Goal: Information Seeking & Learning: Understand process/instructions

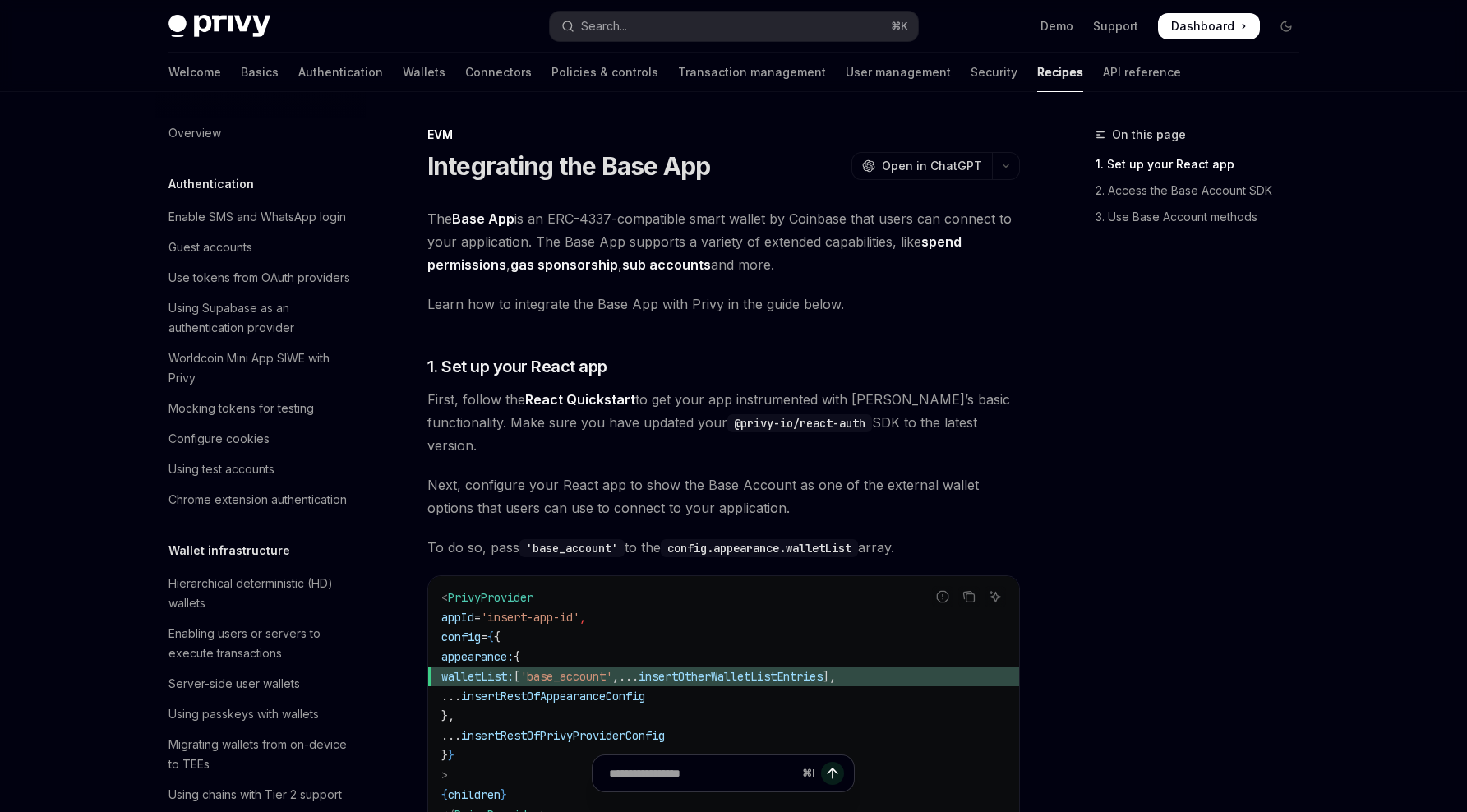
scroll to position [2250, 0]
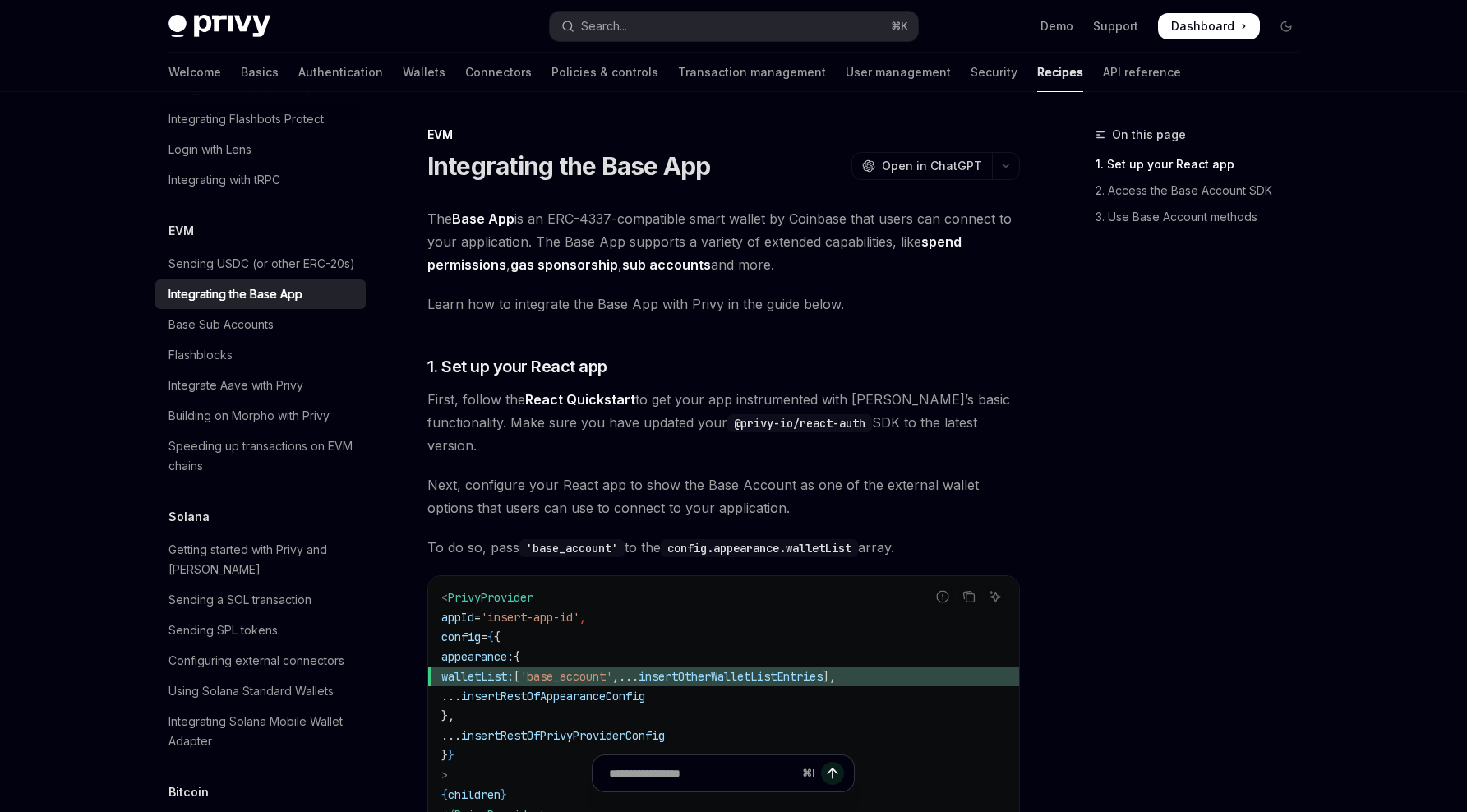
click at [315, 68] on div "Welcome Basics Authentication Wallets Connectors Policies & controls Transactio…" at bounding box center [675, 72] width 1012 height 40
click at [403, 70] on link "Wallets" at bounding box center [424, 72] width 43 height 40
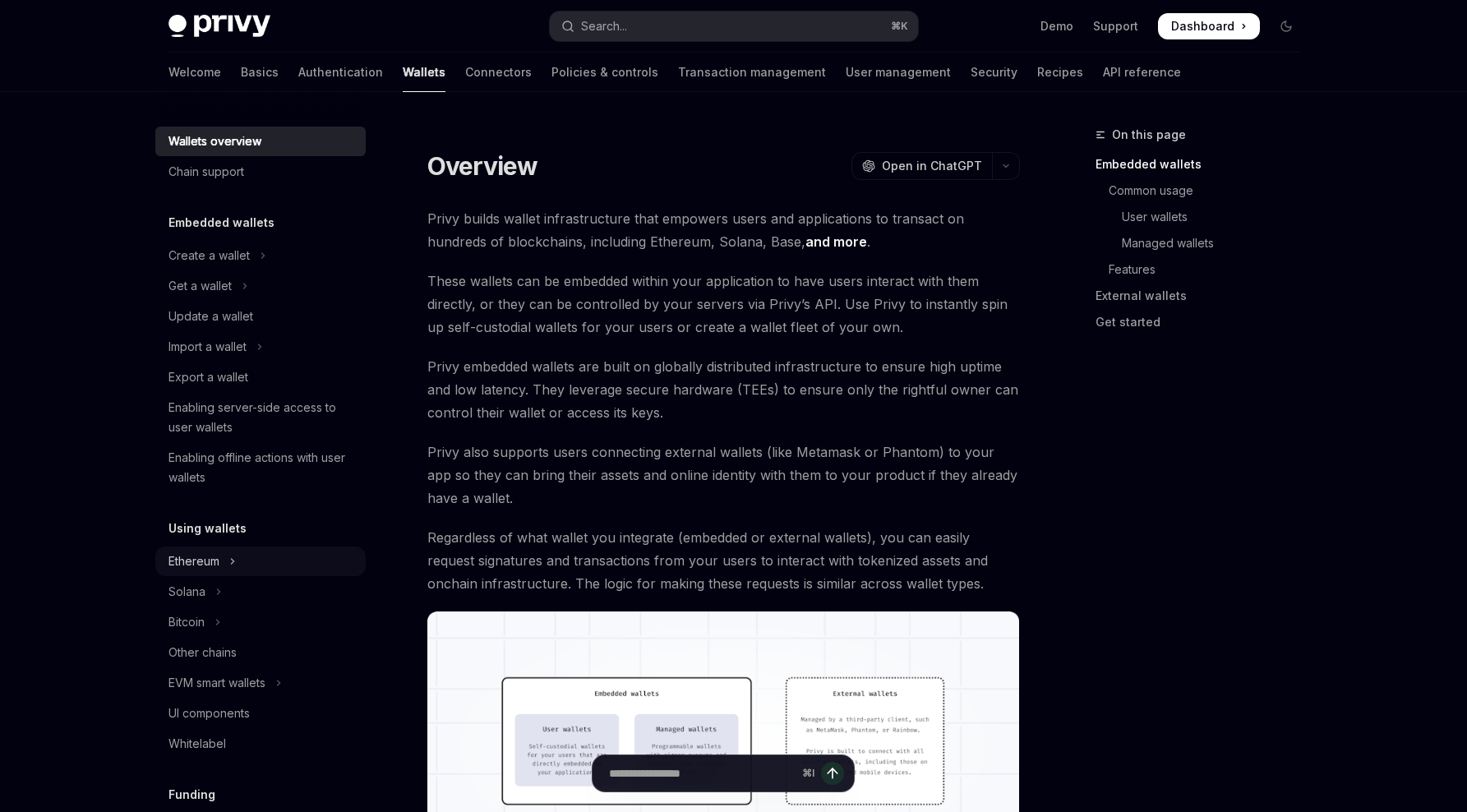
click at [208, 571] on button "Ethereum" at bounding box center [260, 561] width 210 height 30
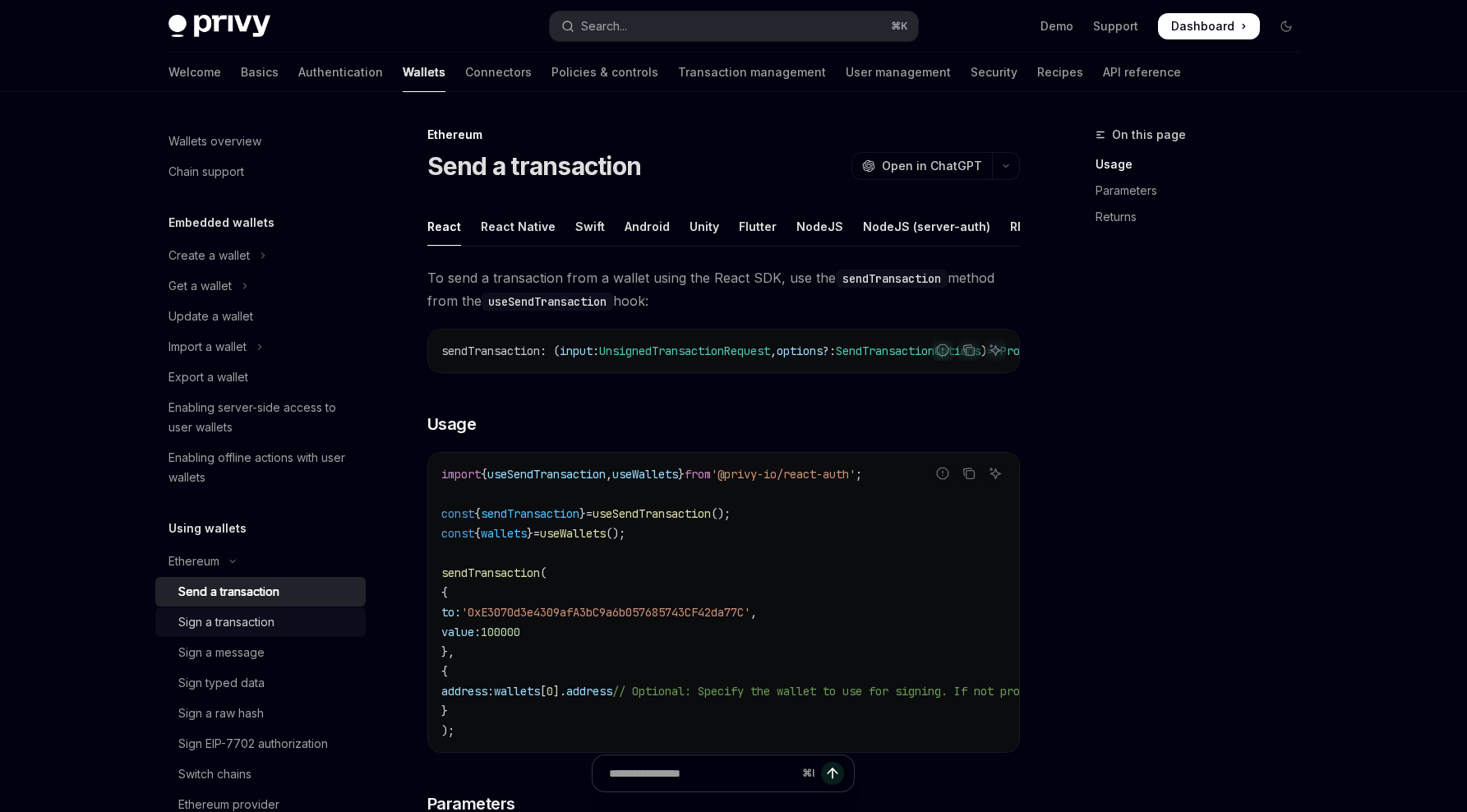
click at [263, 618] on div "Sign a transaction" at bounding box center [226, 622] width 96 height 20
click at [259, 589] on div "Send a transaction" at bounding box center [228, 591] width 101 height 20
click at [227, 174] on div "Chain support" at bounding box center [207, 172] width 76 height 20
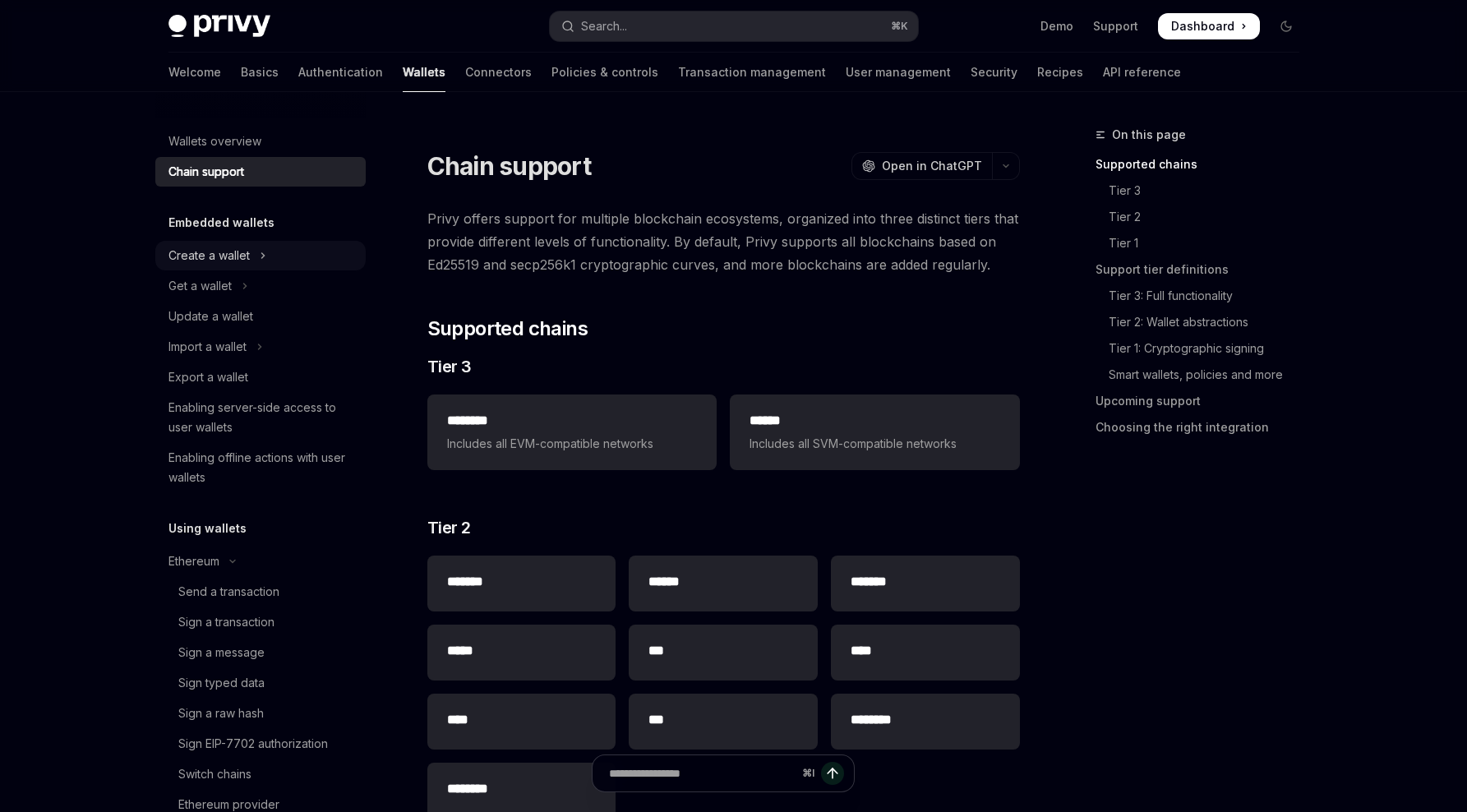
click at [222, 257] on div "Create a wallet" at bounding box center [209, 255] width 82 height 20
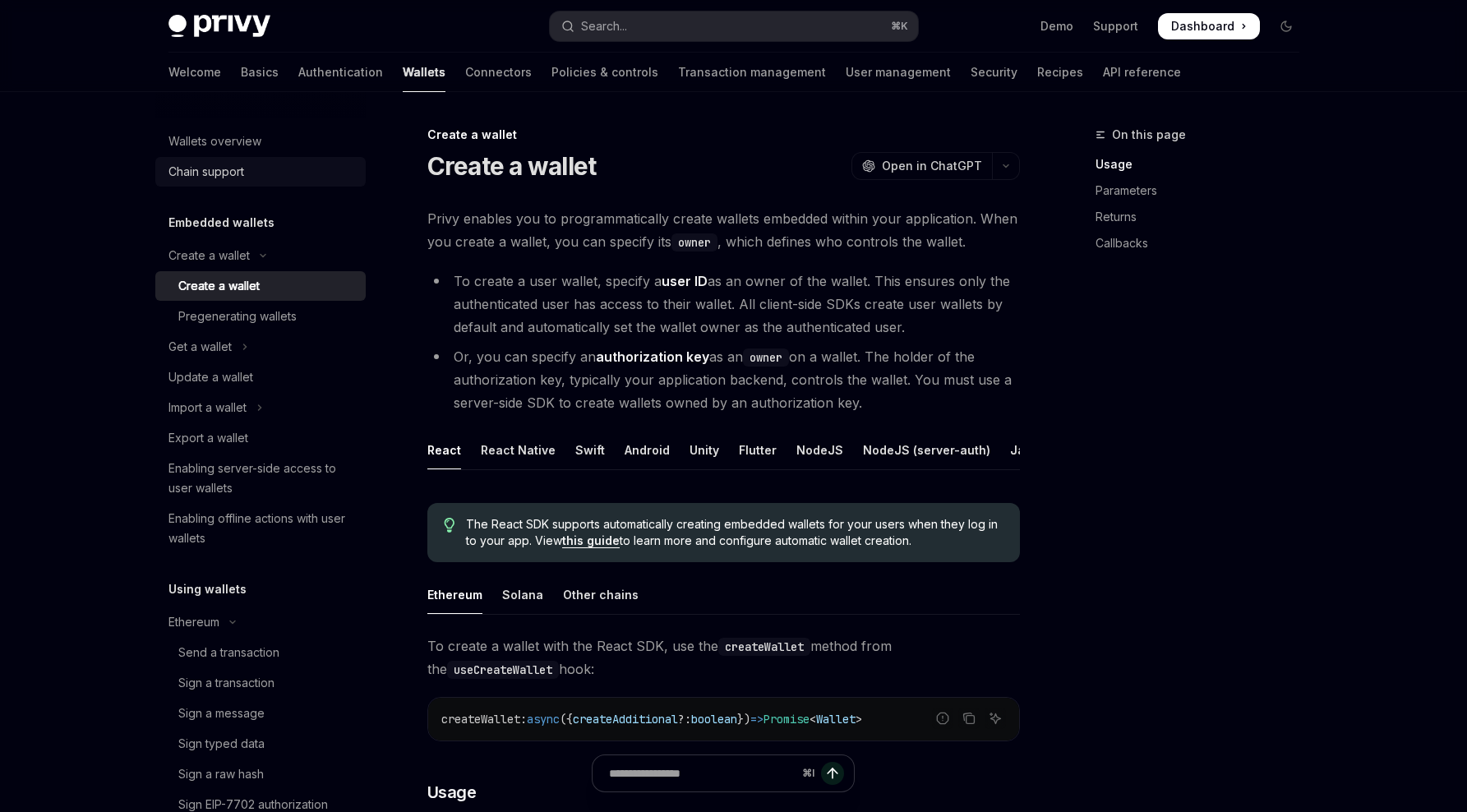
click at [210, 172] on div "Chain support" at bounding box center [207, 172] width 76 height 20
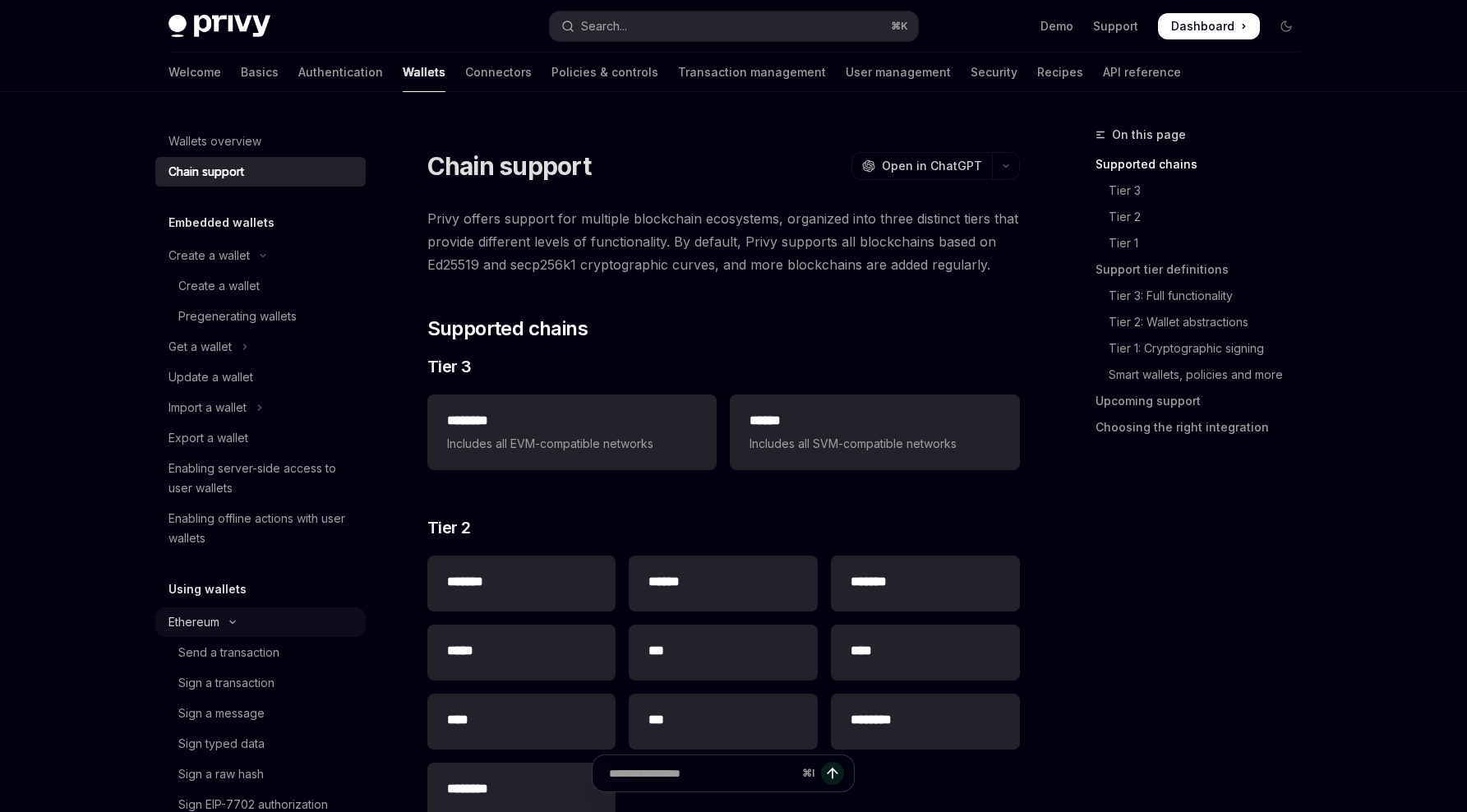
scroll to position [358, 0]
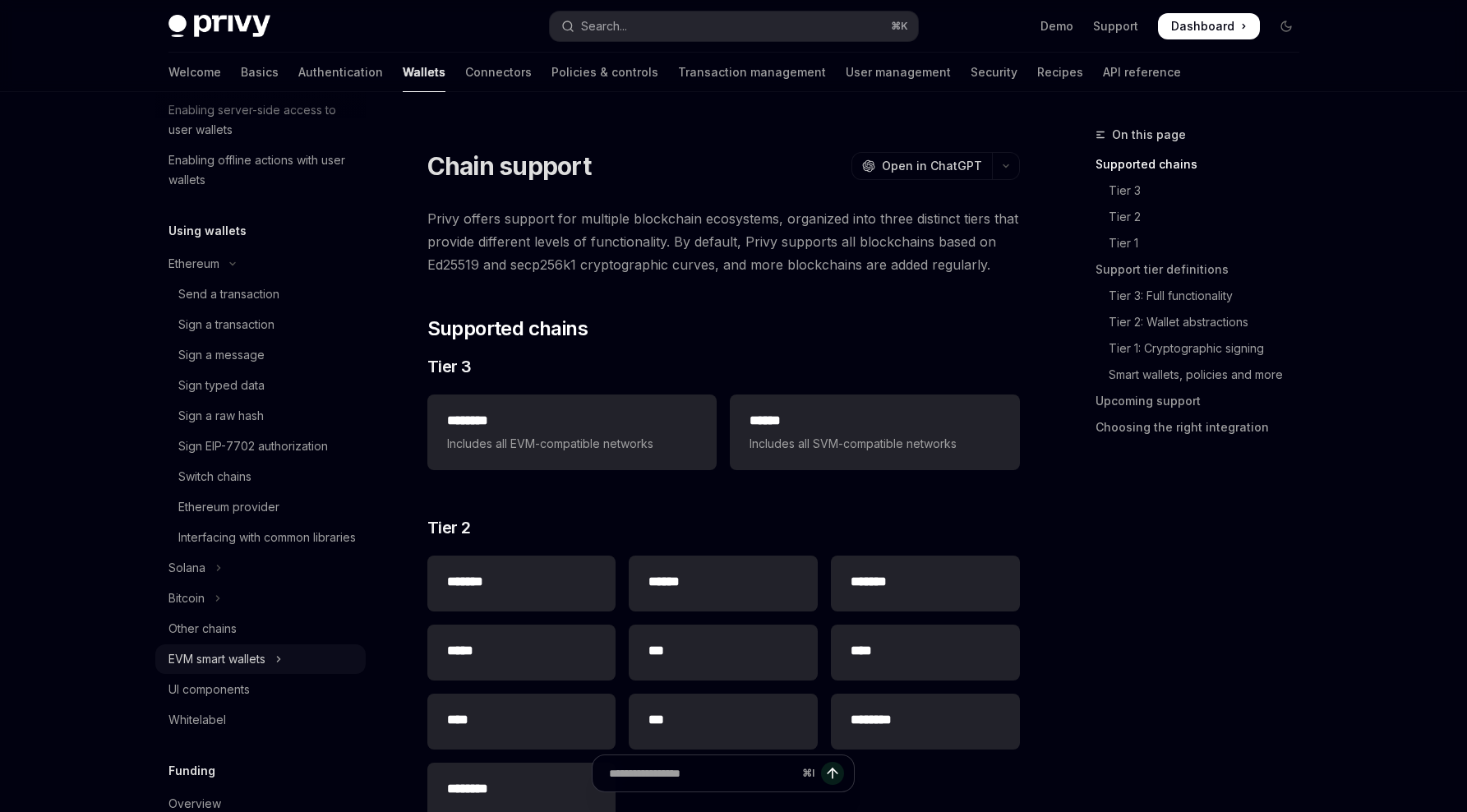
drag, startPoint x: 273, startPoint y: 681, endPoint x: 291, endPoint y: 688, distance: 19.3
click at [273, 674] on button "EVM smart wallets" at bounding box center [260, 659] width 210 height 30
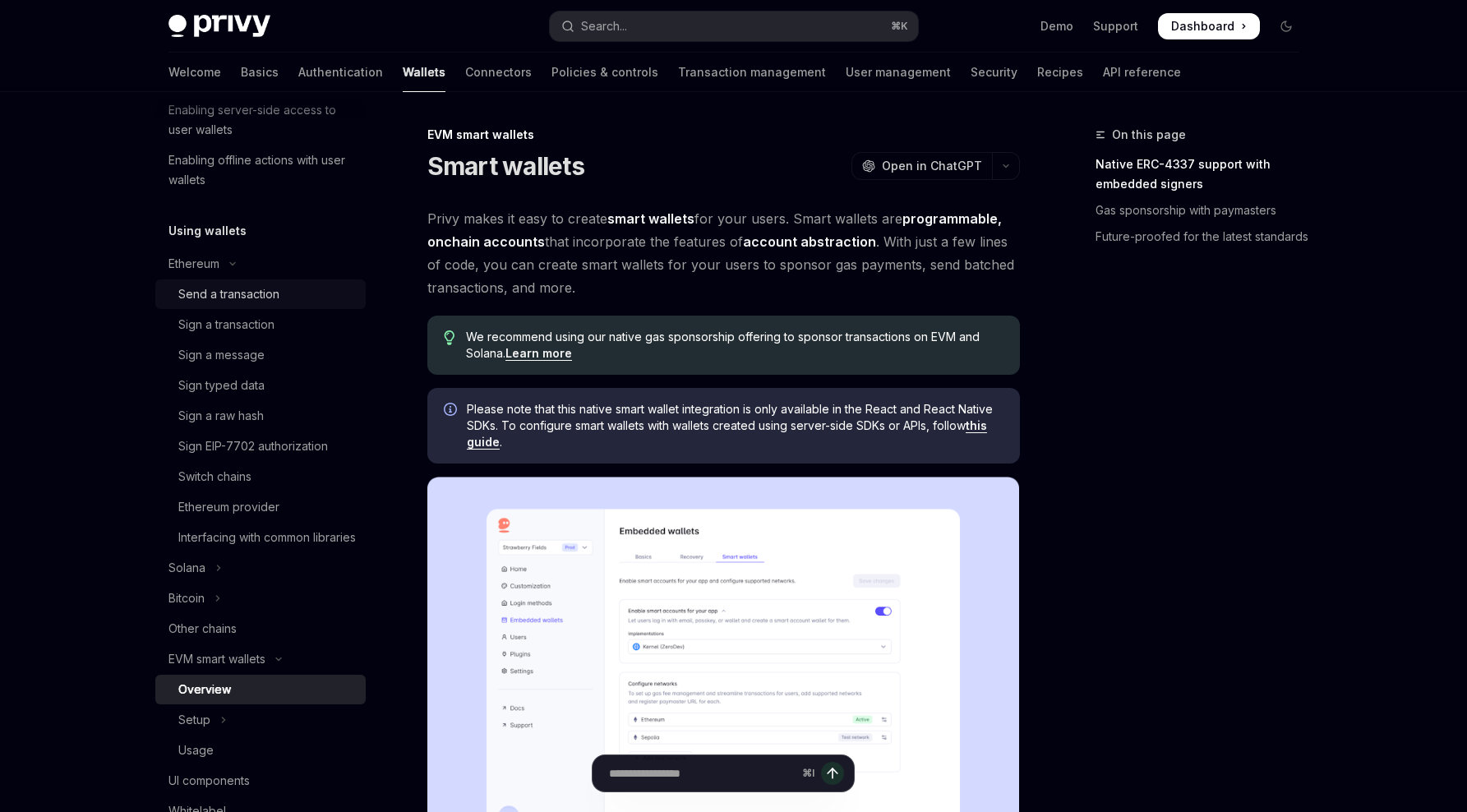
click at [229, 297] on div "Send a transaction" at bounding box center [228, 294] width 101 height 20
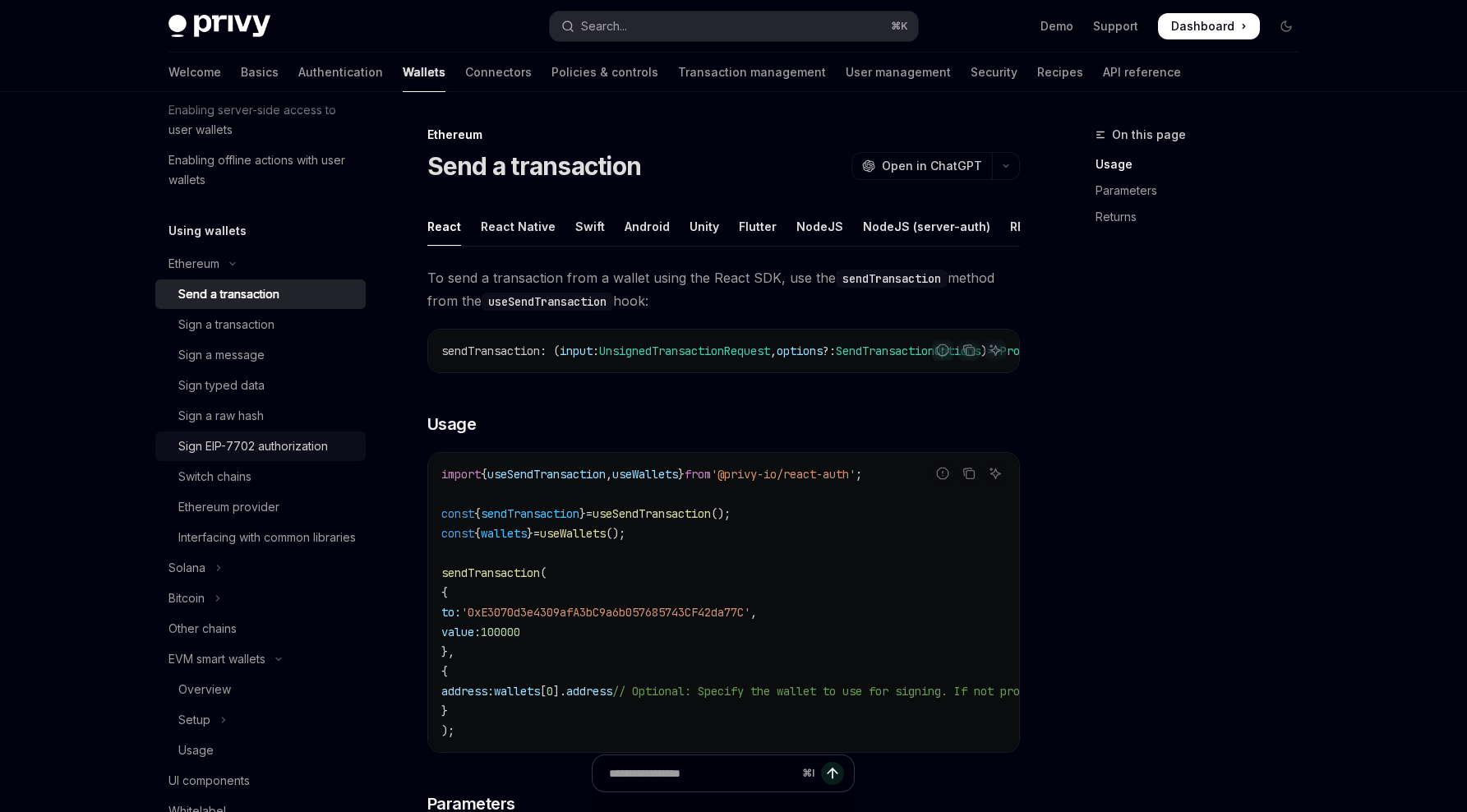
click at [262, 450] on div "Sign EIP-7702 authorization" at bounding box center [253, 446] width 150 height 20
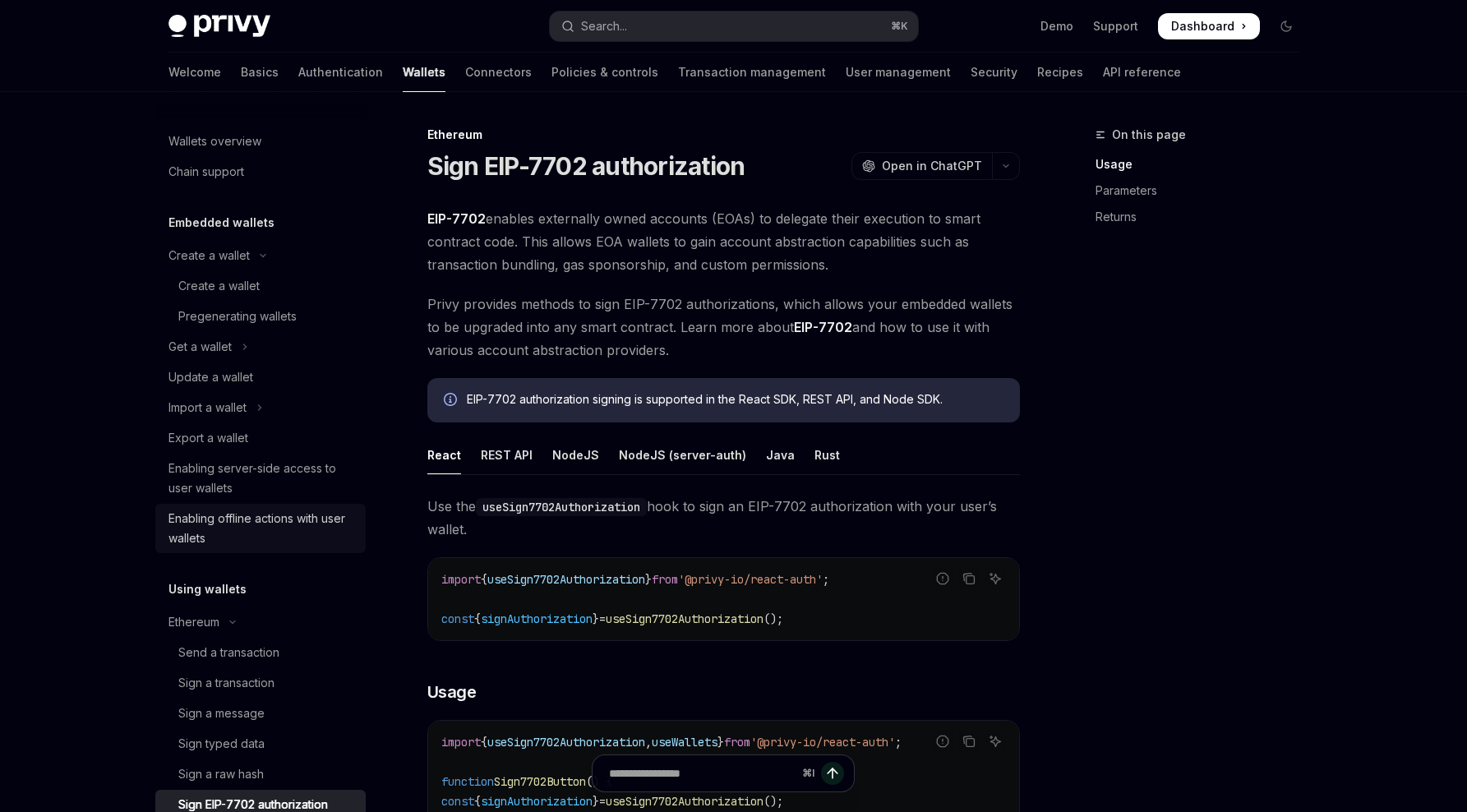
click at [216, 524] on div "Enabling offline actions with user wallets" at bounding box center [262, 529] width 187 height 40
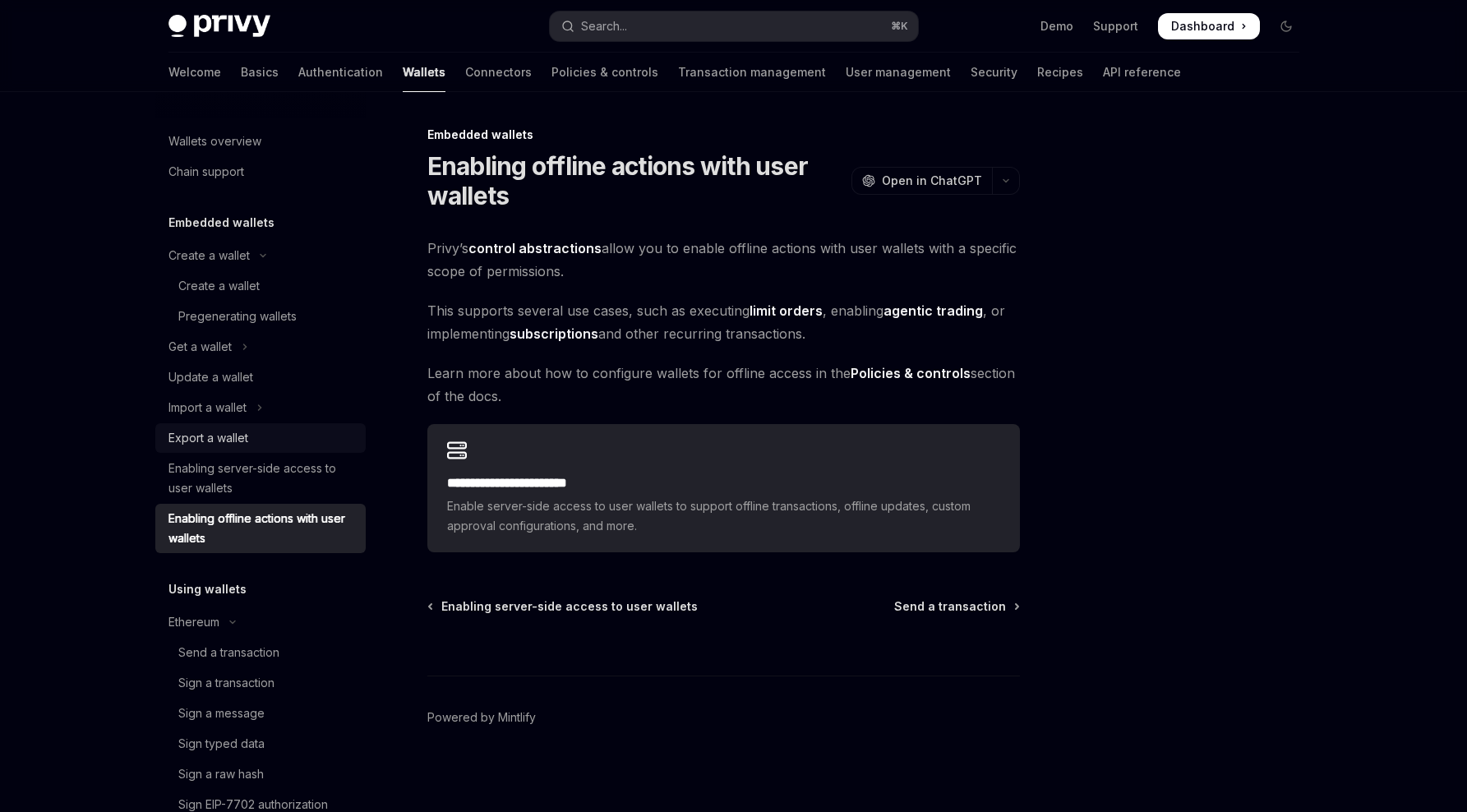
click at [234, 433] on div "Export a wallet" at bounding box center [208, 438] width 80 height 20
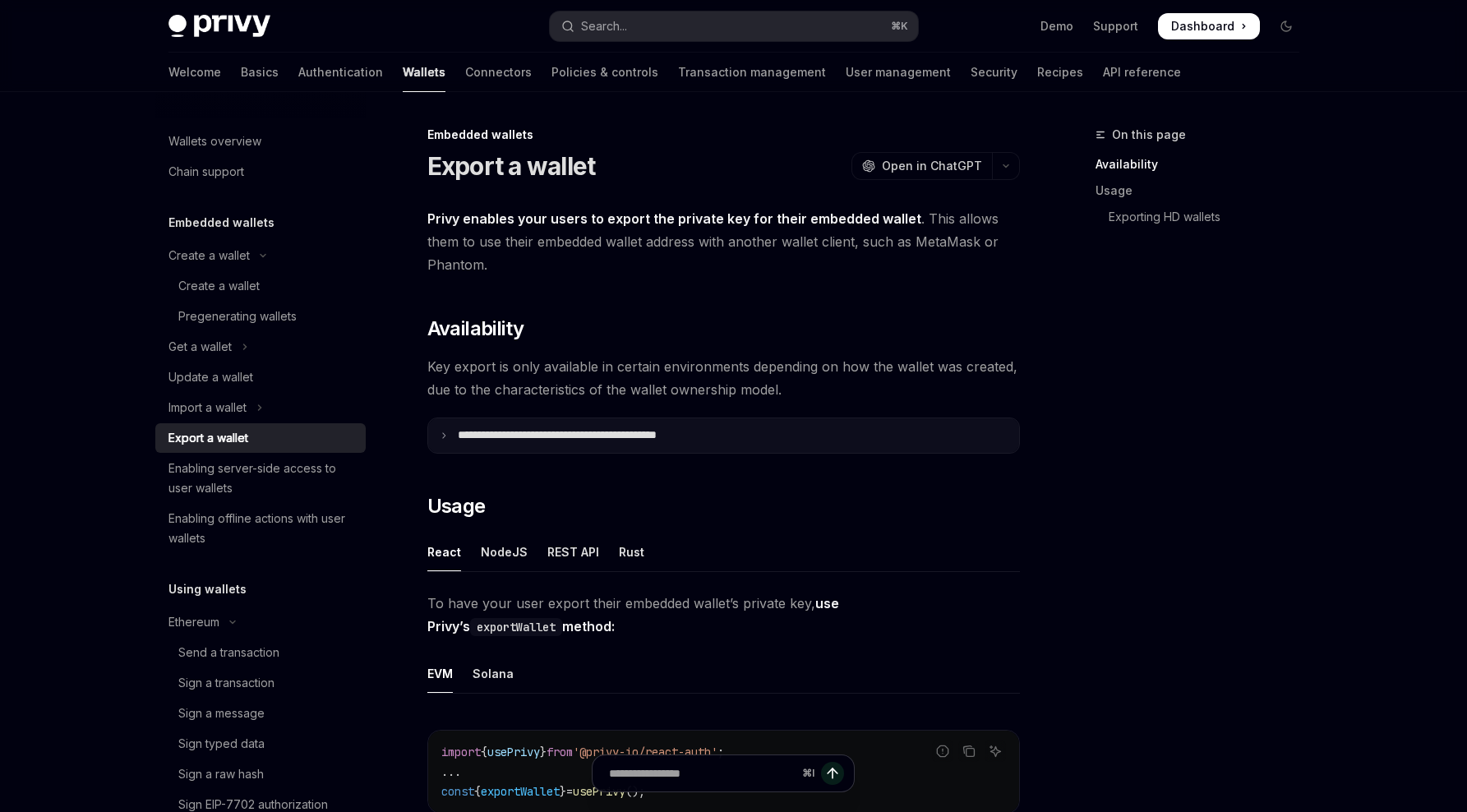
scroll to position [35, 0]
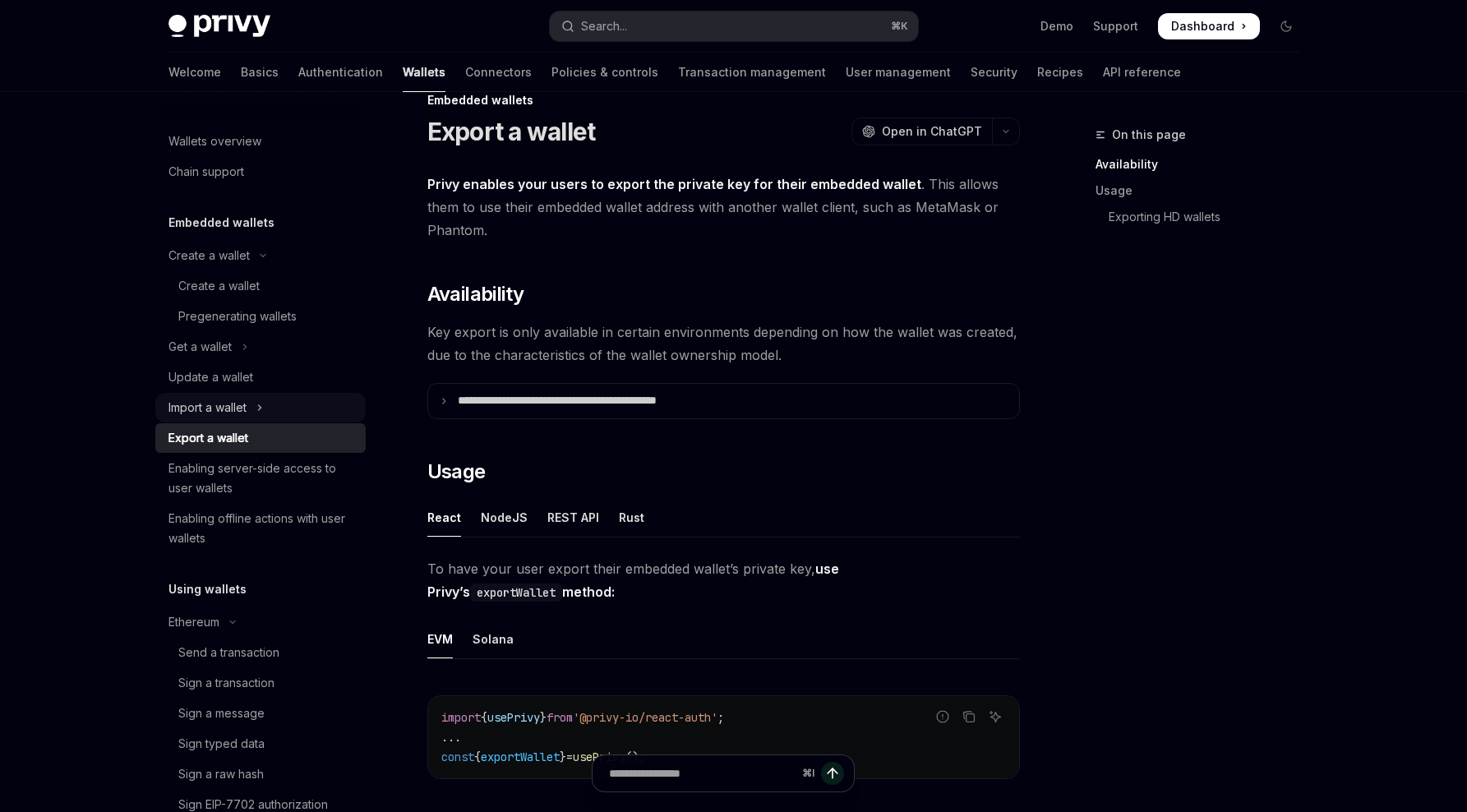
click at [242, 398] on div "Import a wallet" at bounding box center [208, 408] width 78 height 20
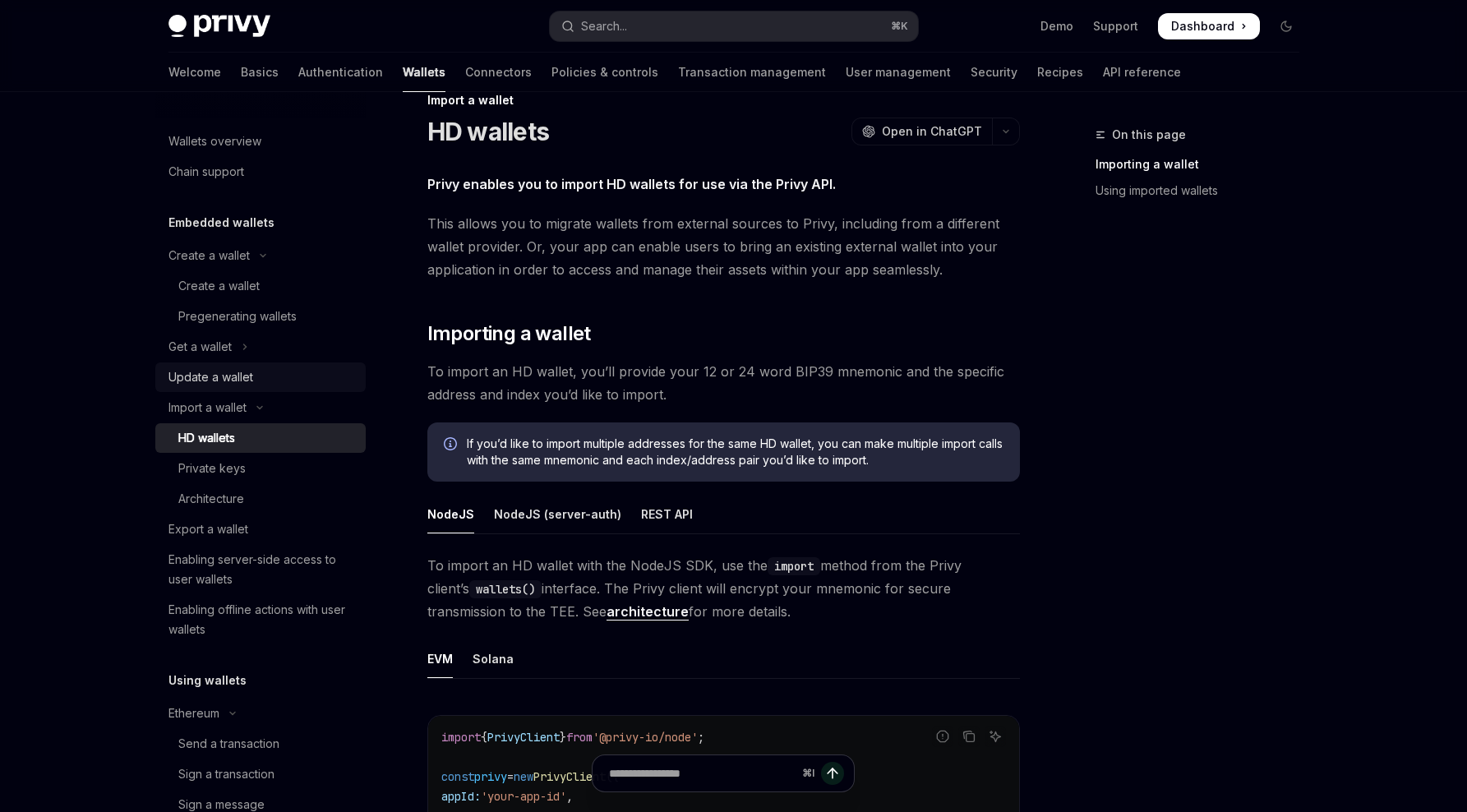
click at [246, 377] on div "Update a wallet" at bounding box center [211, 377] width 85 height 20
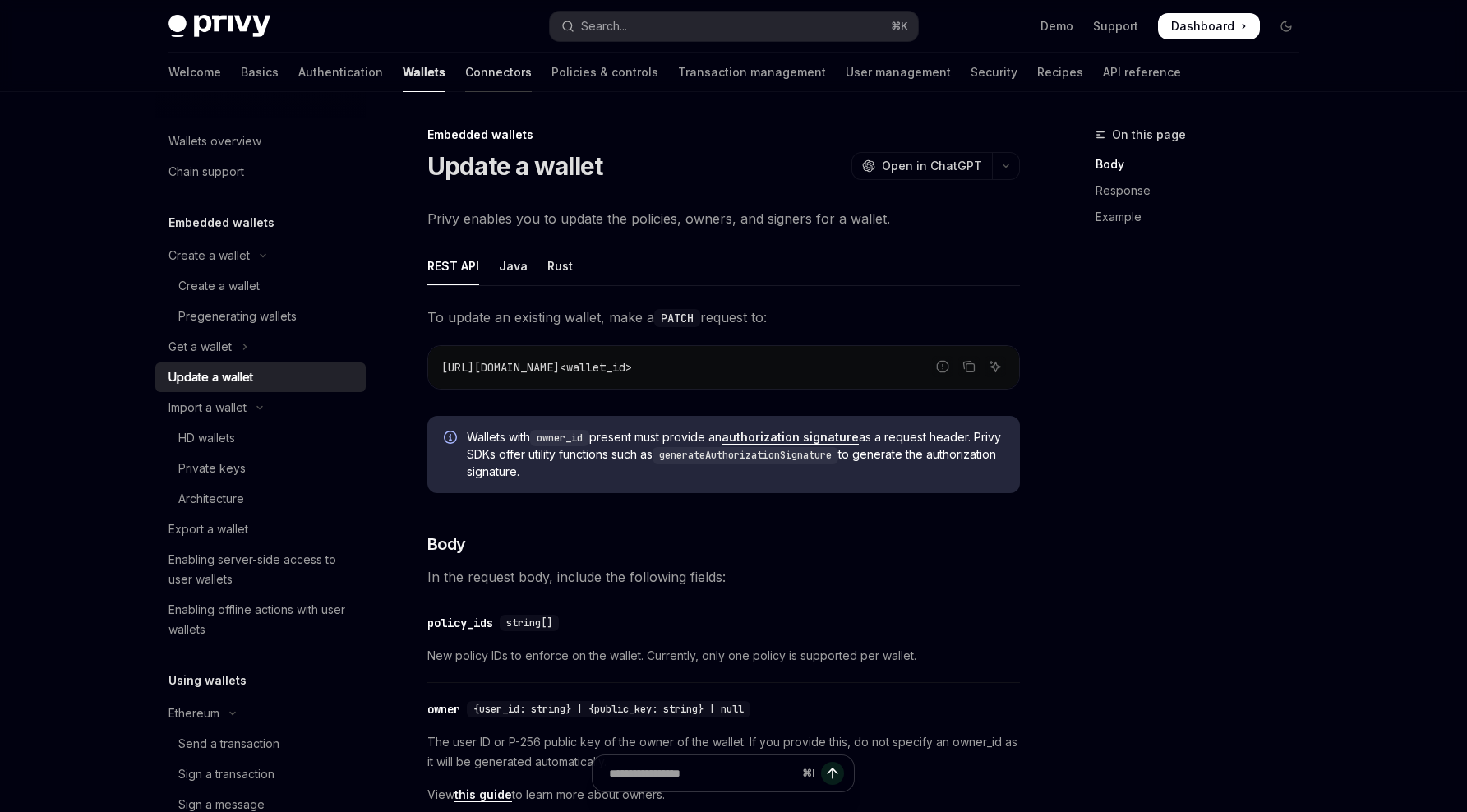
click at [465, 78] on link "Connectors" at bounding box center [498, 72] width 67 height 40
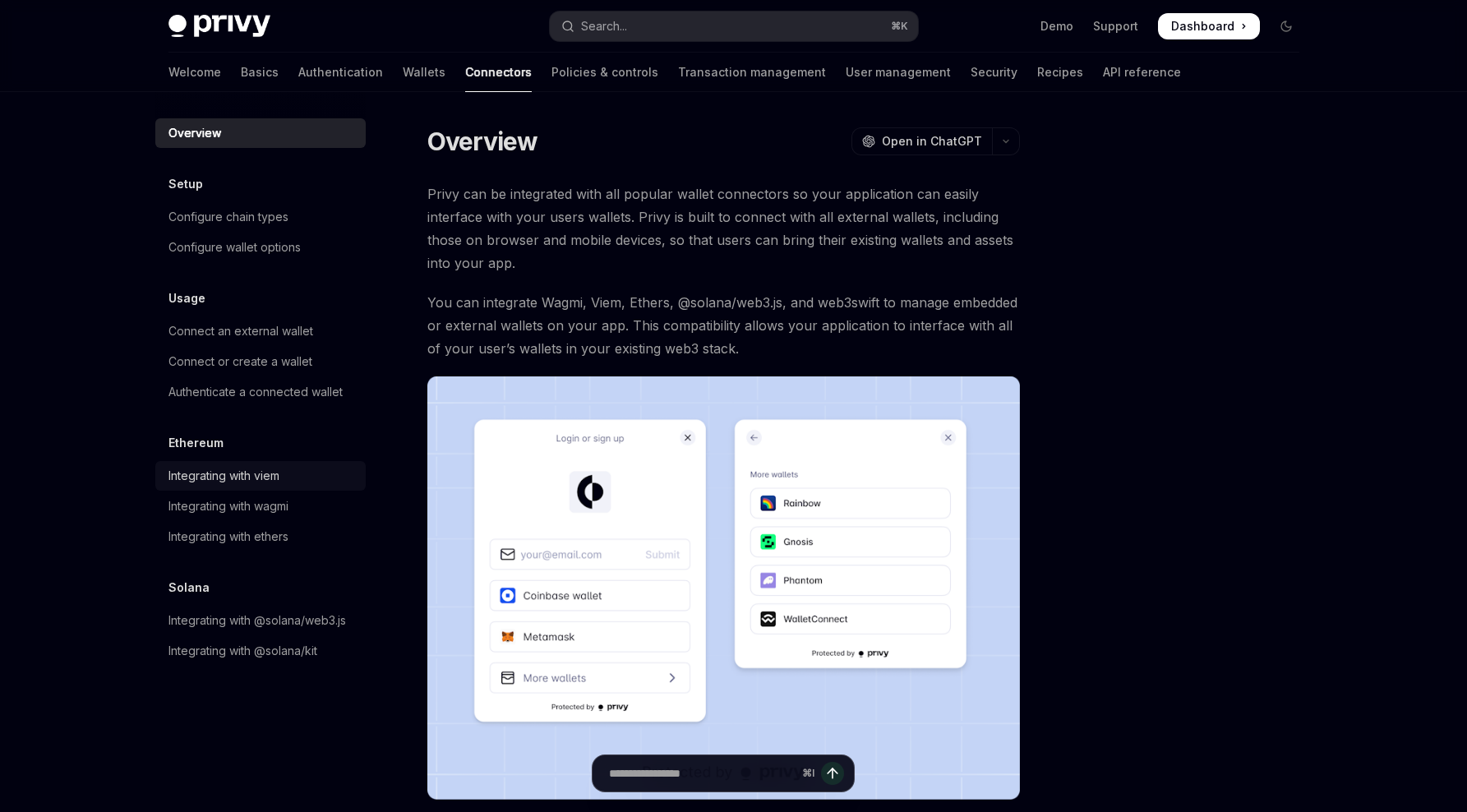
click at [252, 477] on div "Integrating with viem" at bounding box center [224, 476] width 111 height 20
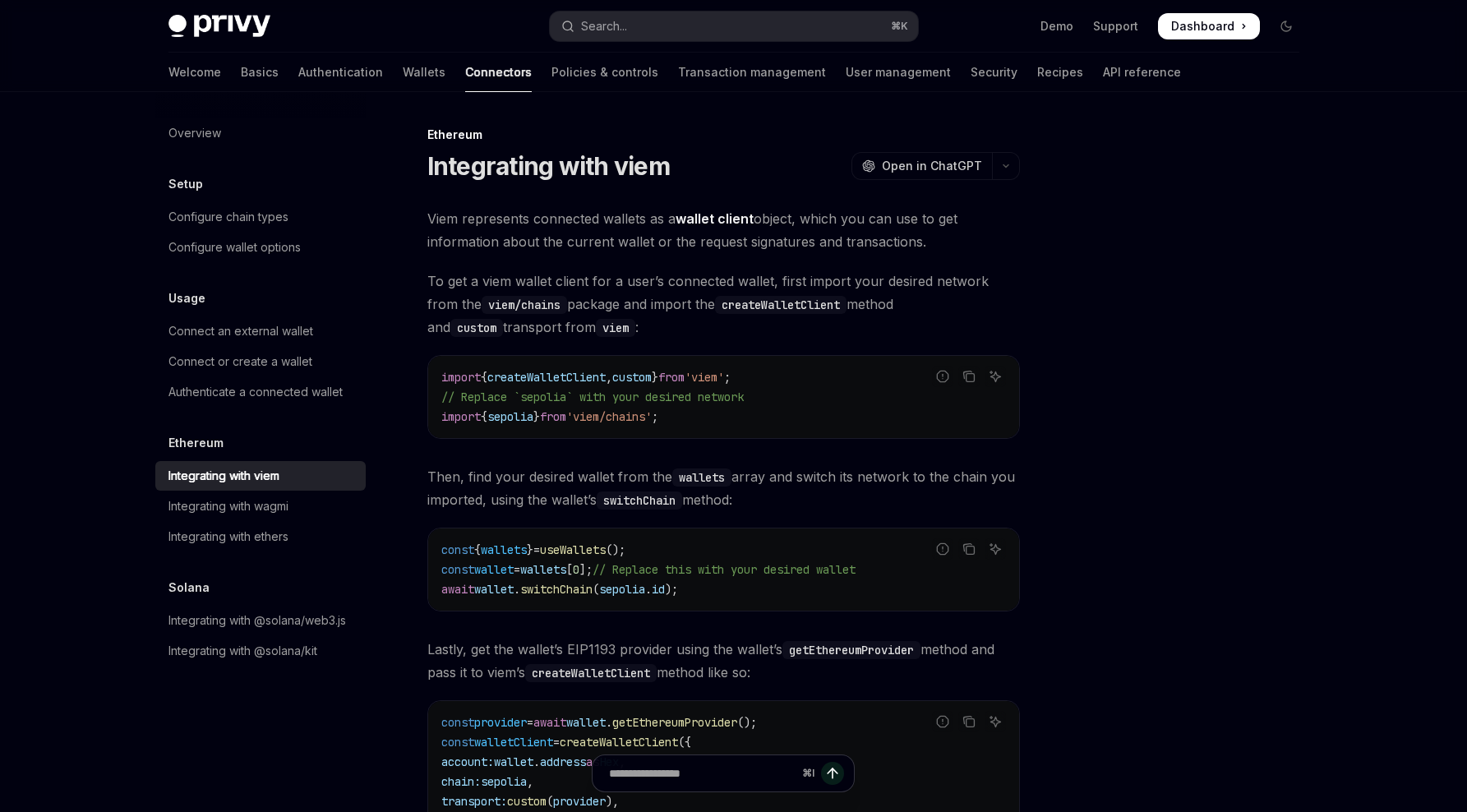
scroll to position [369, 0]
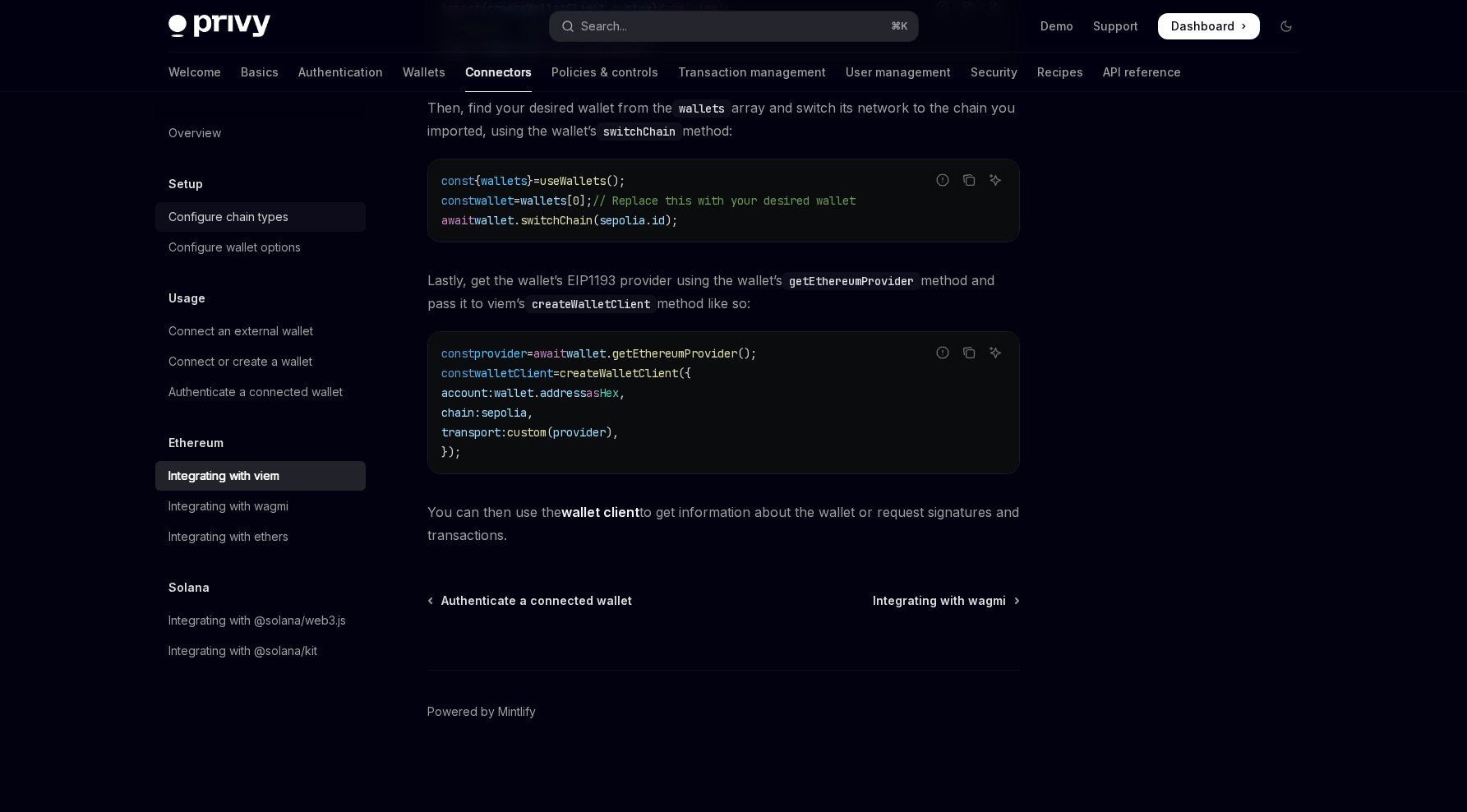
click at [220, 208] on div "Configure chain types" at bounding box center [229, 217] width 120 height 20
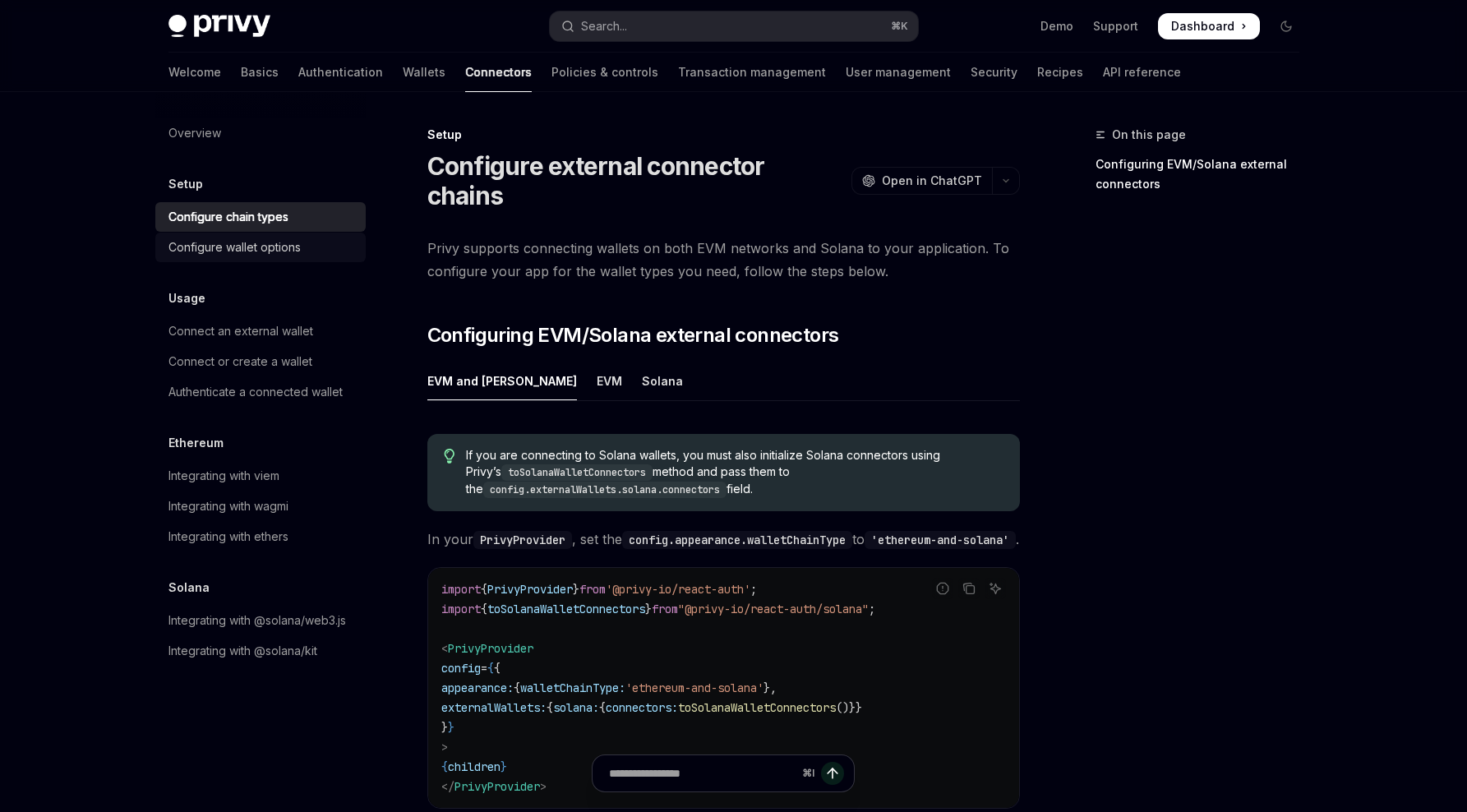
click at [246, 242] on div "Configure wallet options" at bounding box center [235, 247] width 133 height 20
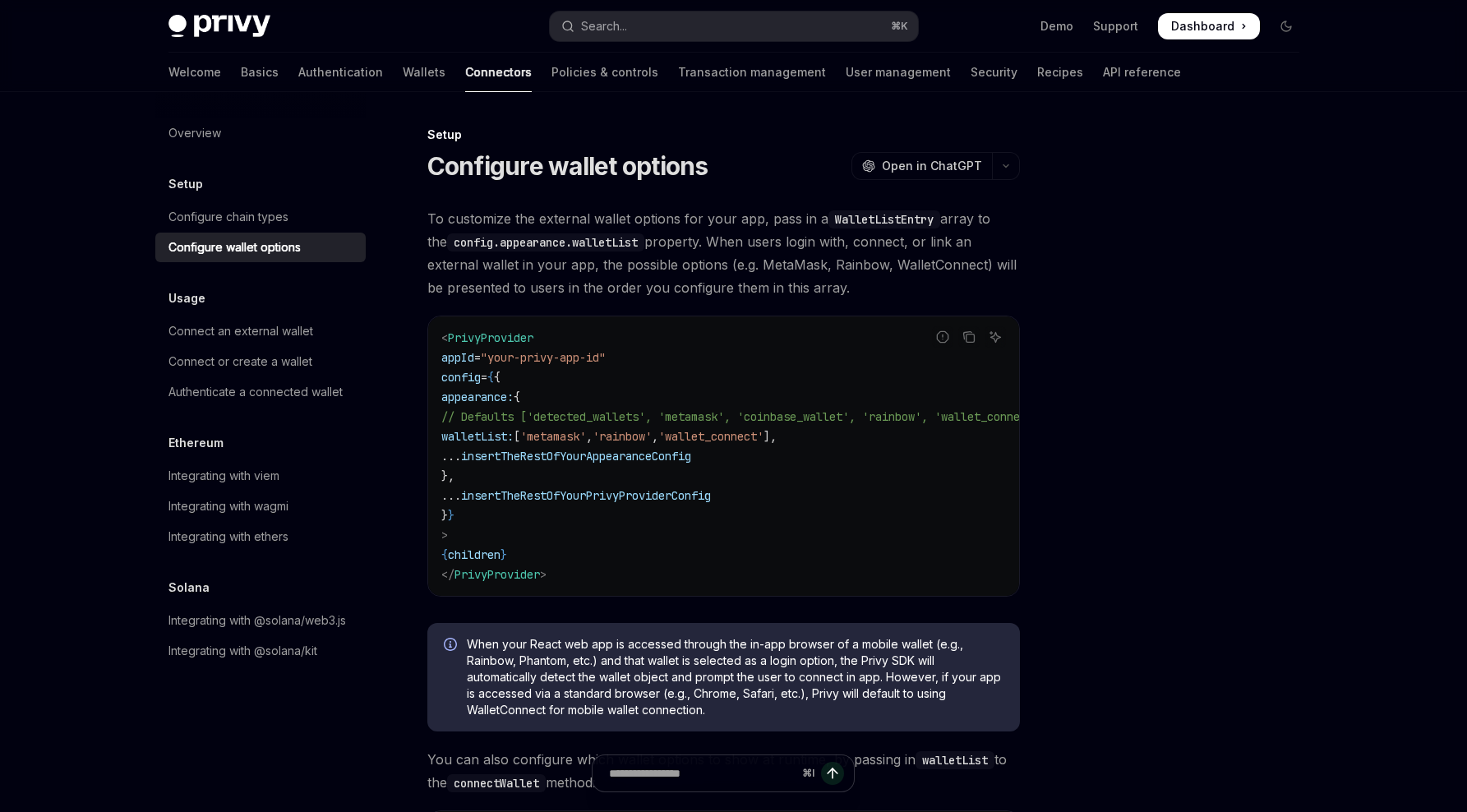
click at [514, 441] on span "walletList:" at bounding box center [478, 436] width 72 height 15
copy span "walletList"
click at [1145, 351] on div at bounding box center [1187, 469] width 250 height 687
click at [586, 432] on span "'metamask'" at bounding box center [554, 436] width 66 height 15
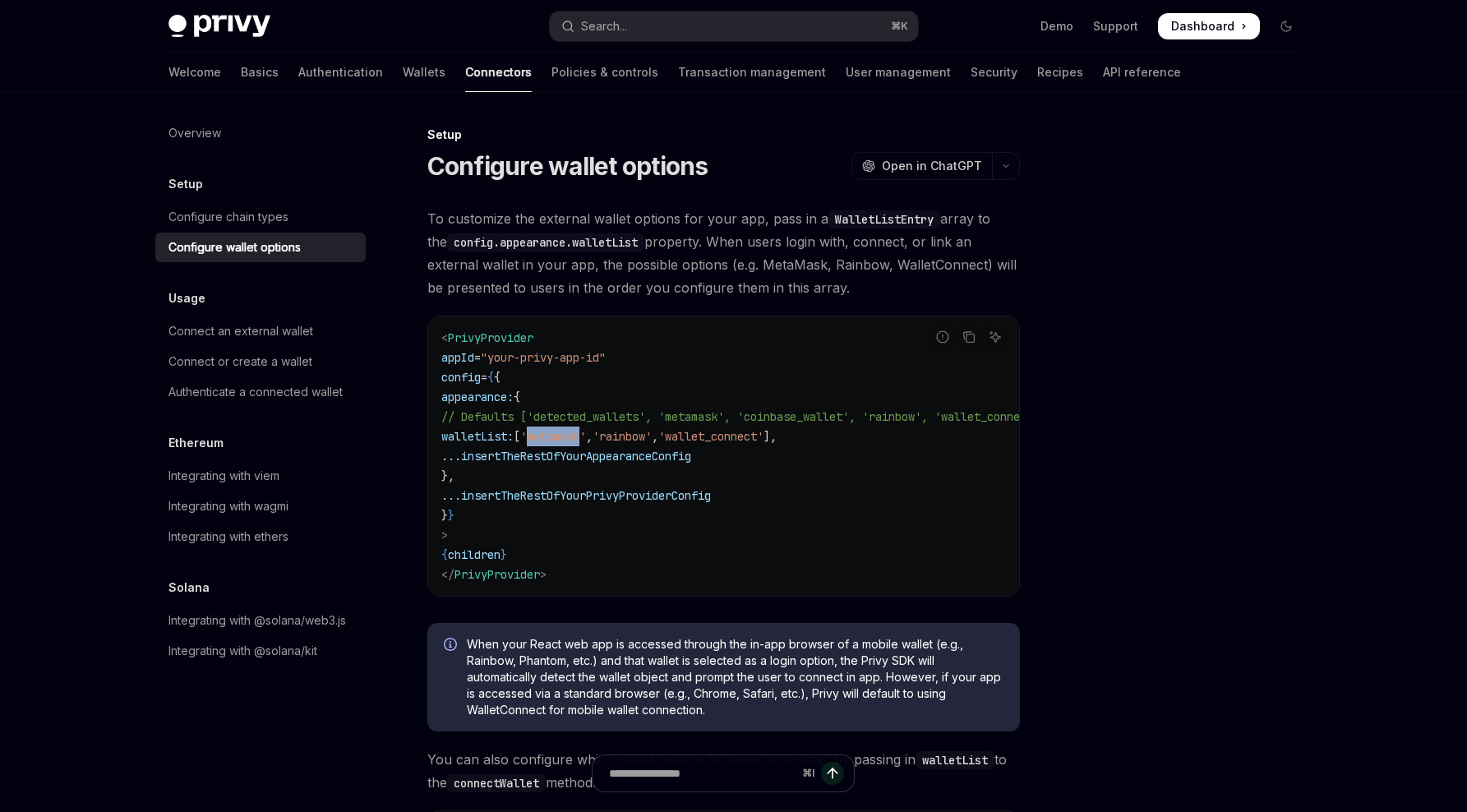
click at [586, 432] on span "'metamask'" at bounding box center [554, 436] width 66 height 15
copy span "metamask"
type textarea "*"
